Goal: Navigation & Orientation: Find specific page/section

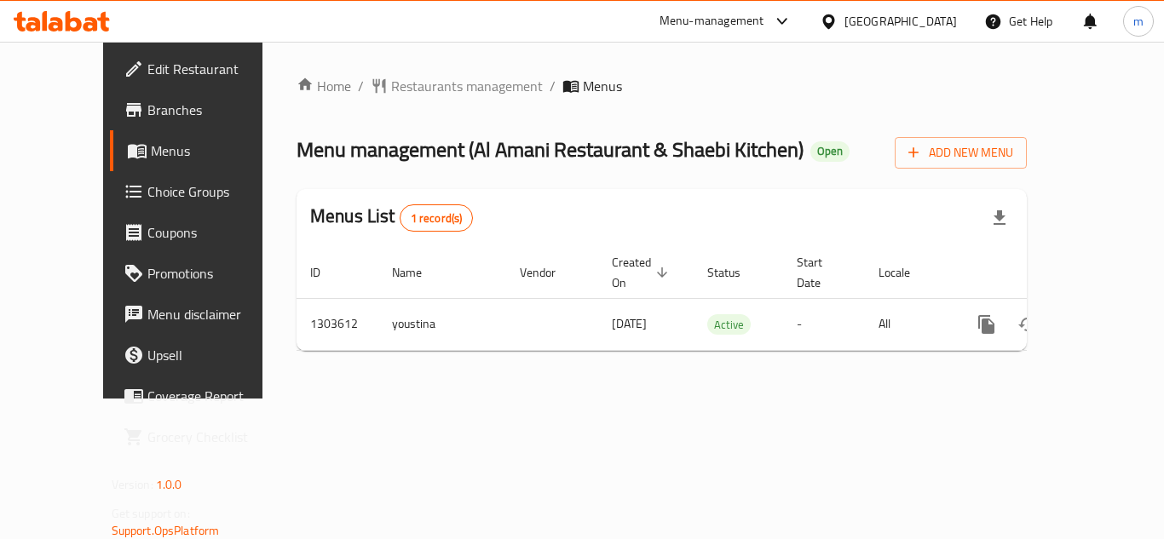
click at [83, 29] on icon at bounding box center [62, 21] width 96 height 20
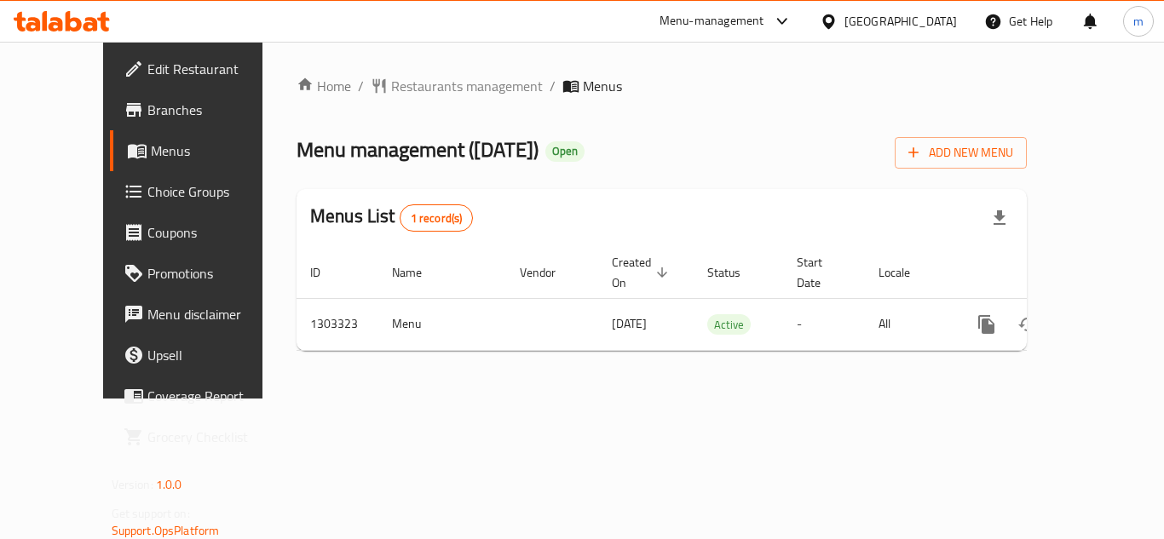
click at [79, 14] on icon at bounding box center [62, 21] width 96 height 20
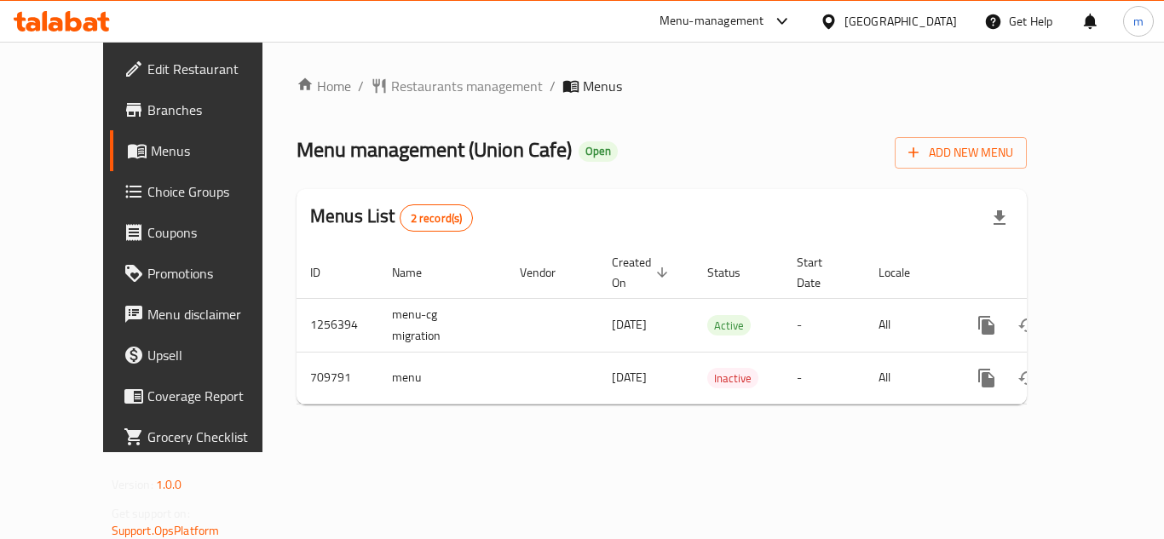
click at [68, 21] on icon at bounding box center [74, 21] width 16 height 20
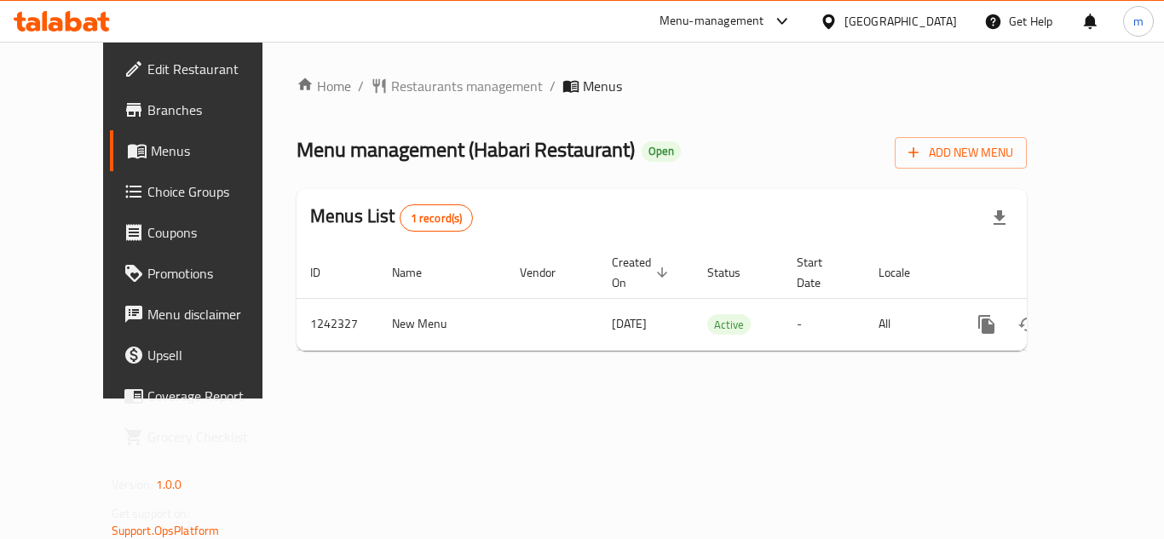
click at [63, 24] on icon at bounding box center [62, 21] width 96 height 20
drag, startPoint x: 0, startPoint y: 0, endPoint x: 70, endPoint y: 21, distance: 73.0
click at [70, 21] on icon at bounding box center [74, 21] width 16 height 20
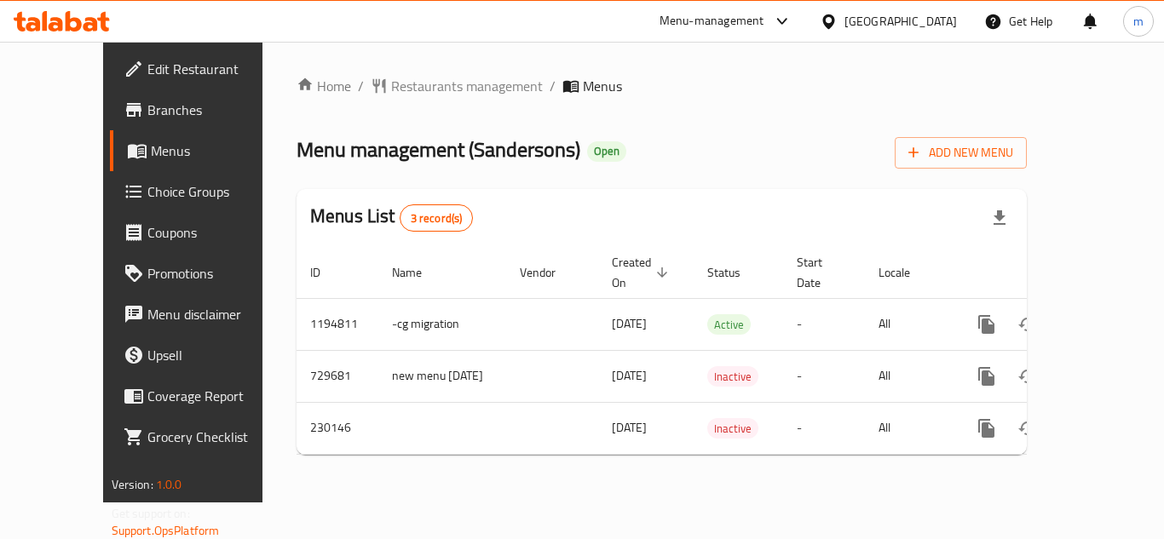
click at [89, 20] on icon at bounding box center [90, 24] width 14 height 14
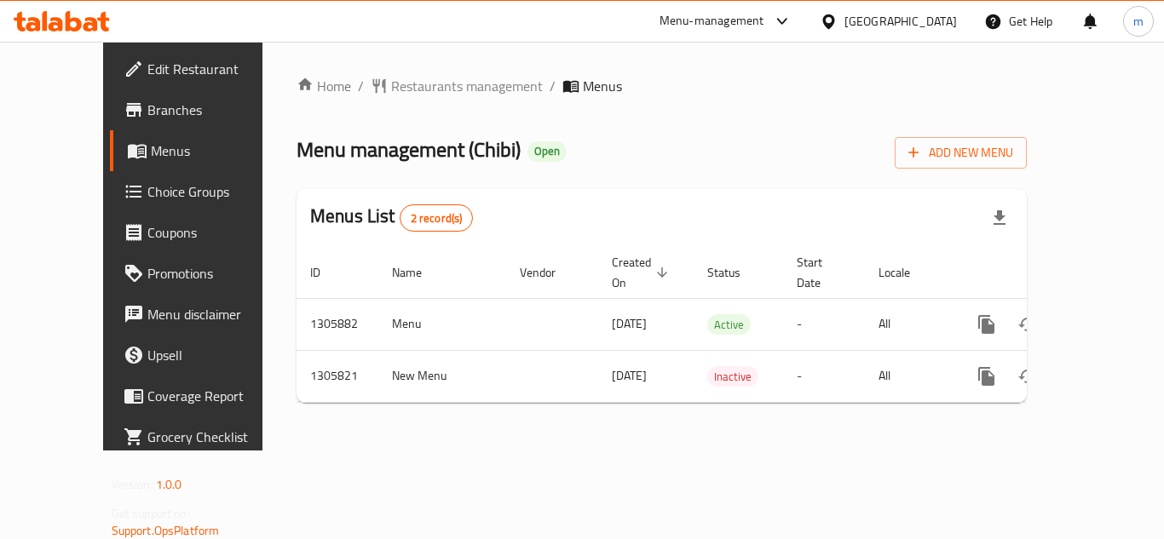
click at [26, 18] on icon at bounding box center [62, 21] width 96 height 20
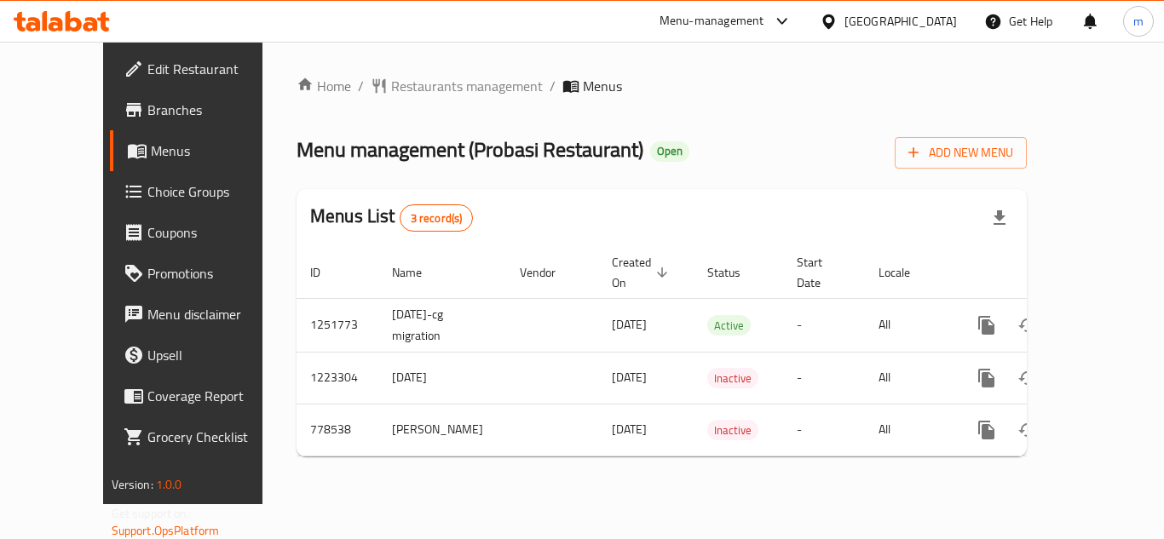
click at [81, 26] on icon at bounding box center [74, 21] width 16 height 20
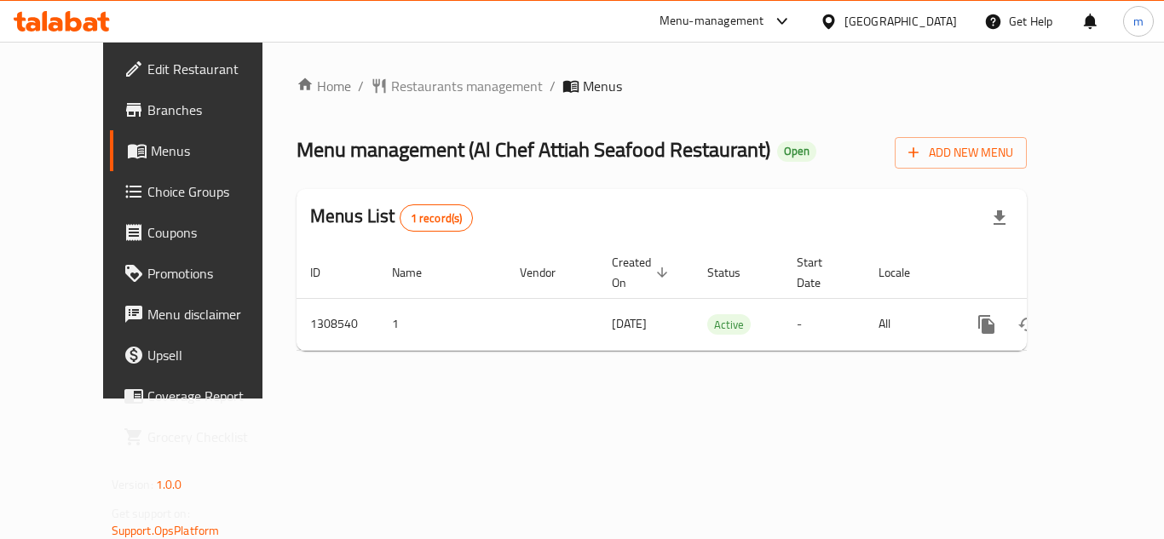
click at [94, 27] on icon at bounding box center [90, 24] width 14 height 14
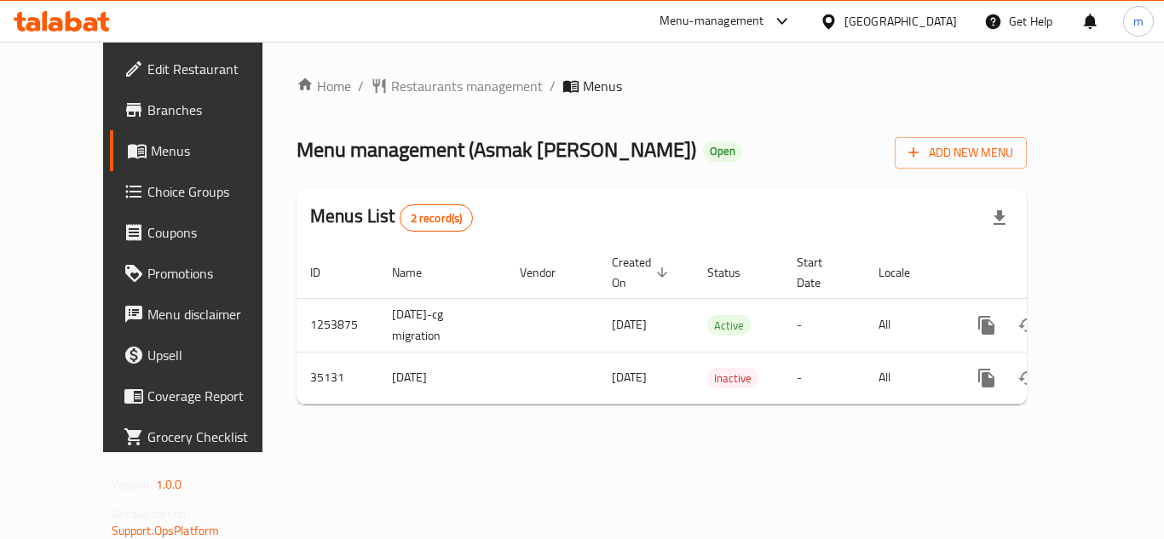
click at [40, 20] on icon at bounding box center [62, 21] width 96 height 20
click at [78, 13] on icon at bounding box center [62, 21] width 96 height 20
click at [80, 23] on icon at bounding box center [74, 21] width 16 height 20
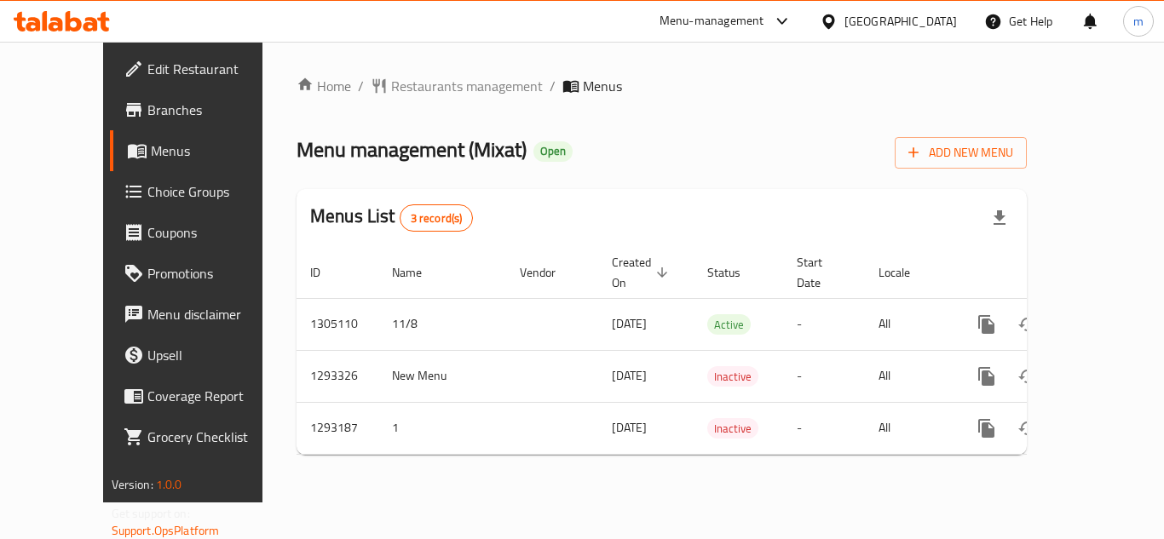
click at [50, 21] on icon at bounding box center [62, 21] width 96 height 20
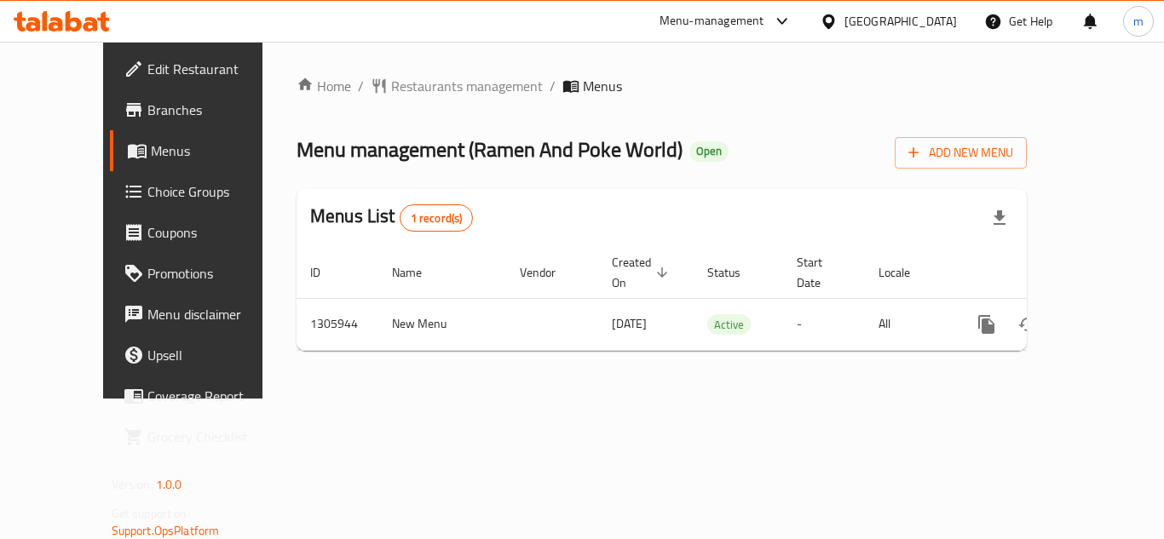
click at [101, 7] on div at bounding box center [62, 21] width 124 height 34
click at [93, 13] on icon at bounding box center [62, 21] width 96 height 20
click at [60, 20] on icon at bounding box center [56, 24] width 14 height 14
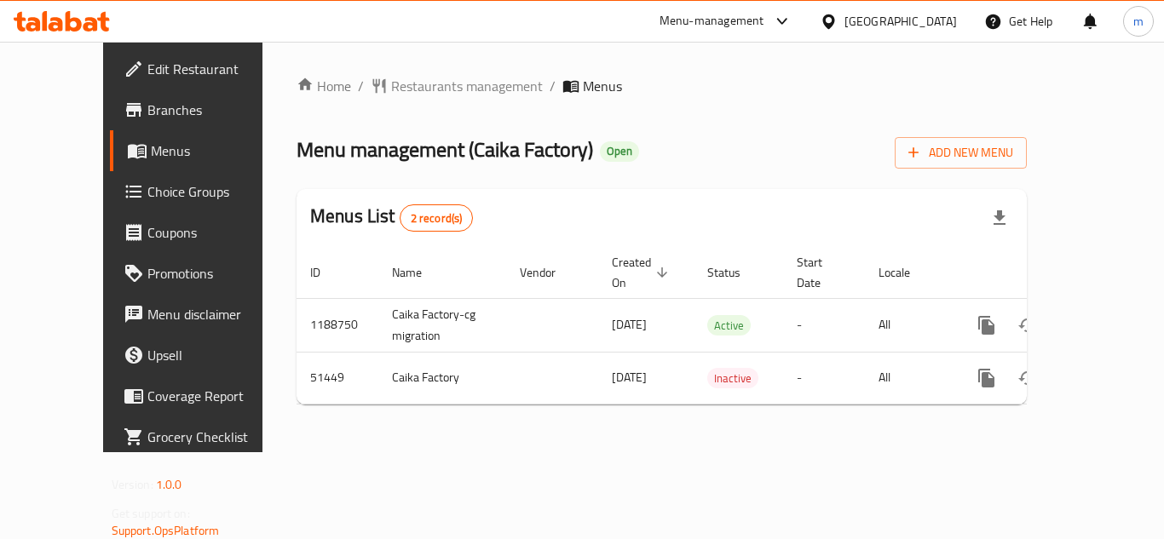
click at [52, 8] on div at bounding box center [62, 21] width 124 height 34
click at [90, 43] on ul "Edit Restaurant Branches Menus Choice Groups Coupons Promotions Menu disclaimer…" at bounding box center [193, 253] width 207 height 423
click at [73, 28] on icon at bounding box center [74, 21] width 16 height 20
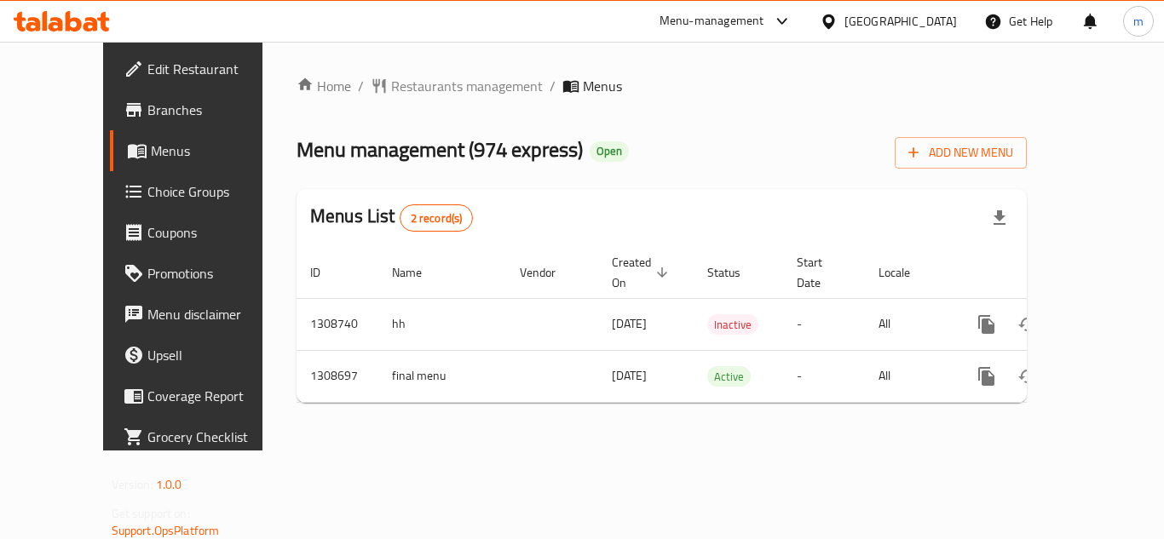
click at [112, 26] on div at bounding box center [62, 21] width 124 height 34
click at [100, 25] on icon at bounding box center [62, 21] width 96 height 20
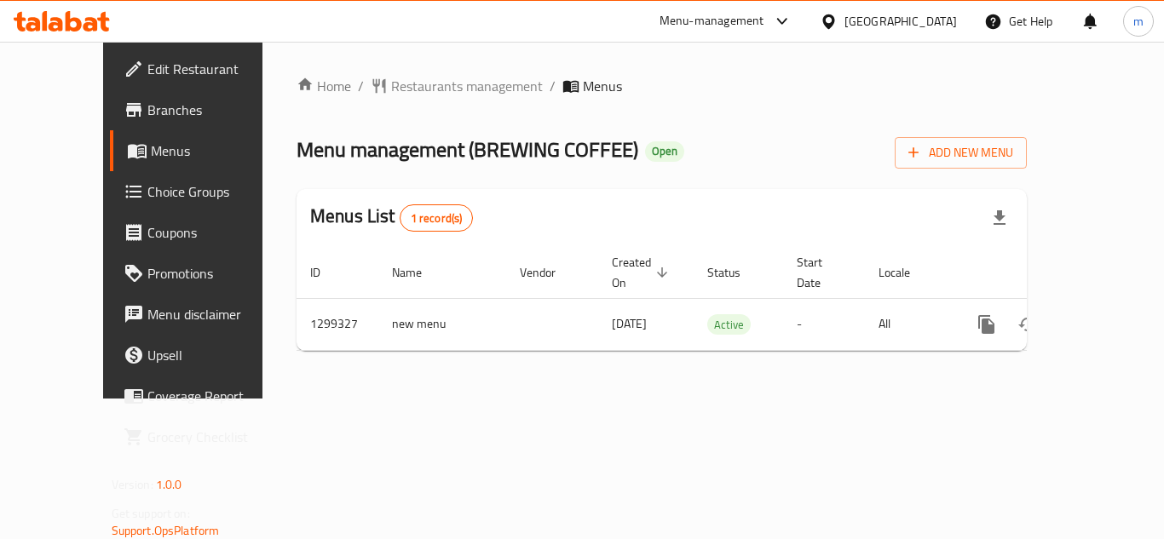
click at [36, 22] on icon at bounding box center [33, 24] width 14 height 14
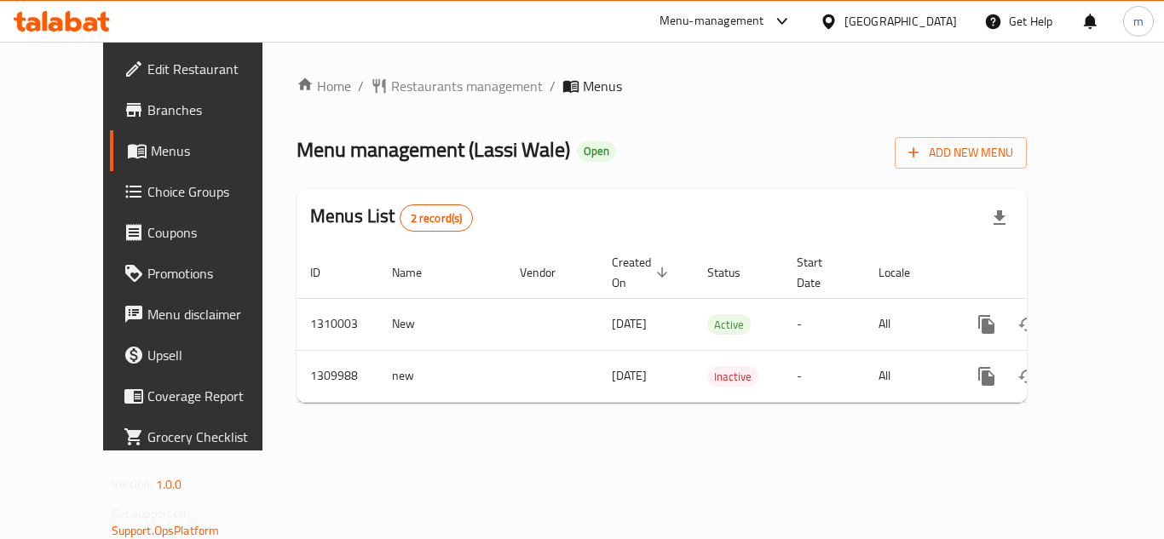
click at [78, 20] on icon at bounding box center [74, 21] width 16 height 20
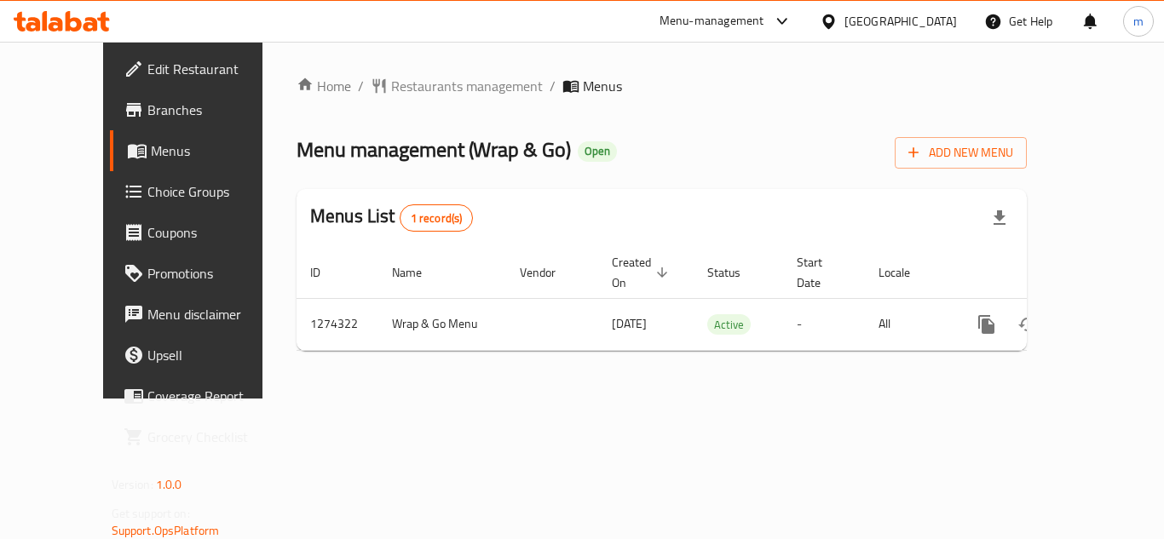
click at [74, 27] on icon at bounding box center [62, 21] width 96 height 20
click at [47, 28] on icon at bounding box center [62, 21] width 96 height 20
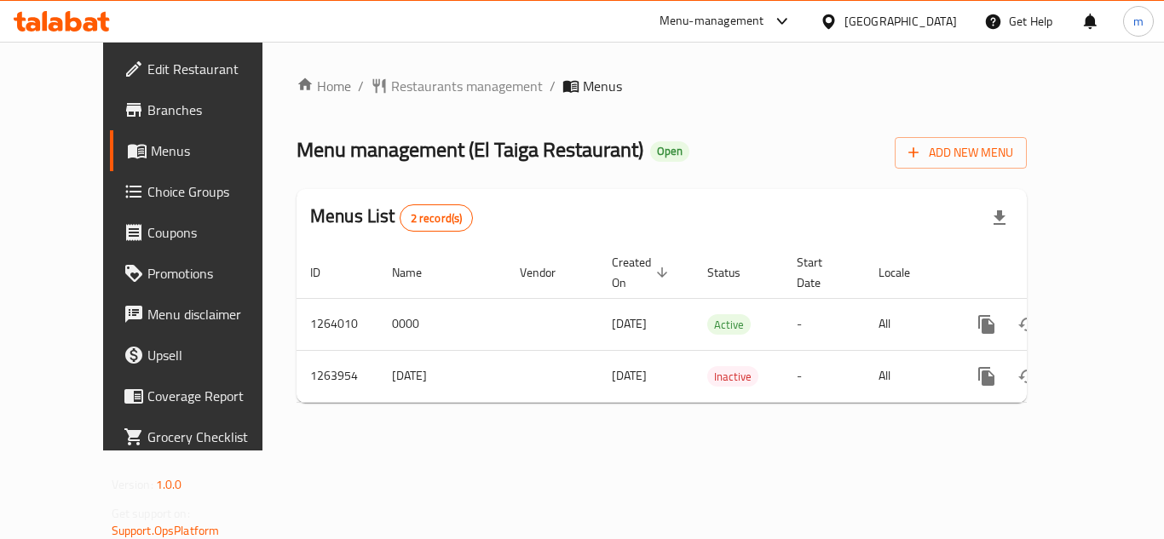
click at [55, 18] on icon at bounding box center [56, 24] width 14 height 14
click at [81, 25] on icon at bounding box center [74, 21] width 16 height 20
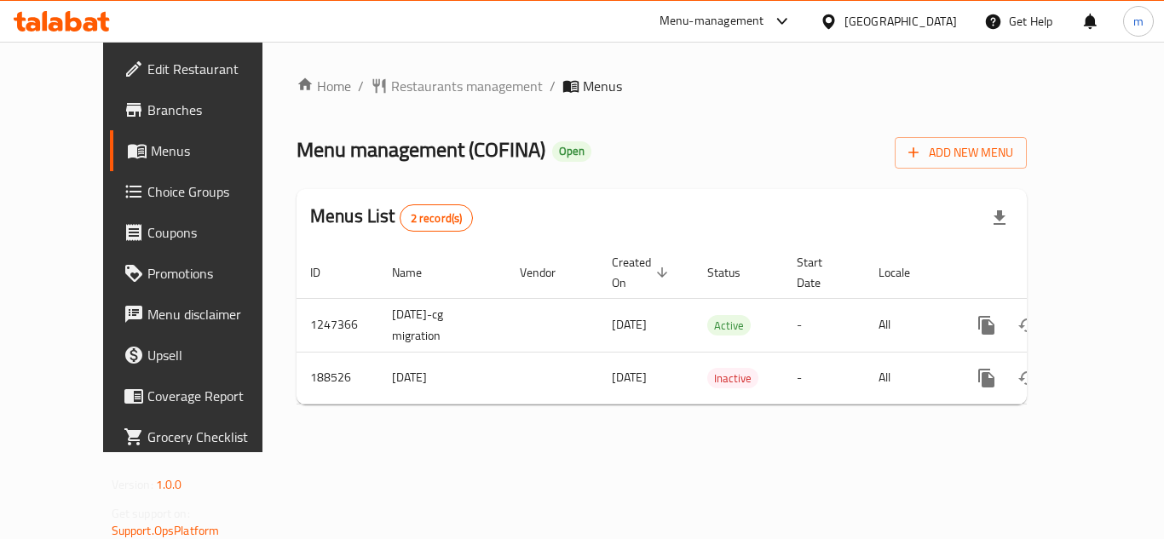
click at [43, 3] on div "Menu-management [GEOGRAPHIC_DATA] Get Help m" at bounding box center [582, 21] width 1164 height 41
click at [94, 20] on icon at bounding box center [90, 24] width 14 height 14
